Goal: Information Seeking & Learning: Learn about a topic

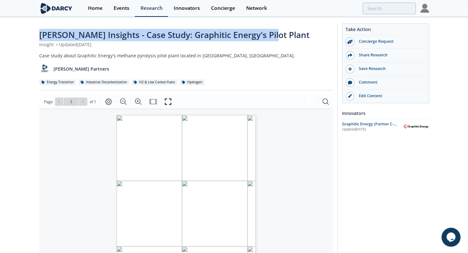
drag, startPoint x: 32, startPoint y: 32, endPoint x: 283, endPoint y: 19, distance: 251.8
click at [283, 19] on div "[PERSON_NAME] Insights - Case Study: Graphitic Energy's Pilot Plant Insight • U…" at bounding box center [234, 241] width 468 height 447
copy span "[PERSON_NAME] Insights - Case Study: Graphitic Energy's Pilot Plant"
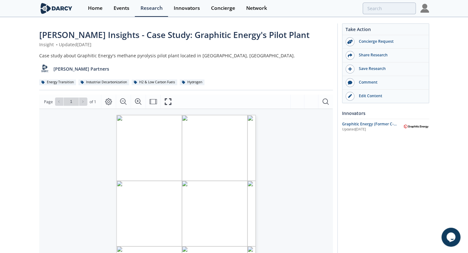
click at [258, 48] on div "[PERSON_NAME] Insights - Case Study: Graphitic Energy's Pilot Plant Insight • U…" at bounding box center [186, 59] width 294 height 61
